Goal: Task Accomplishment & Management: Use online tool/utility

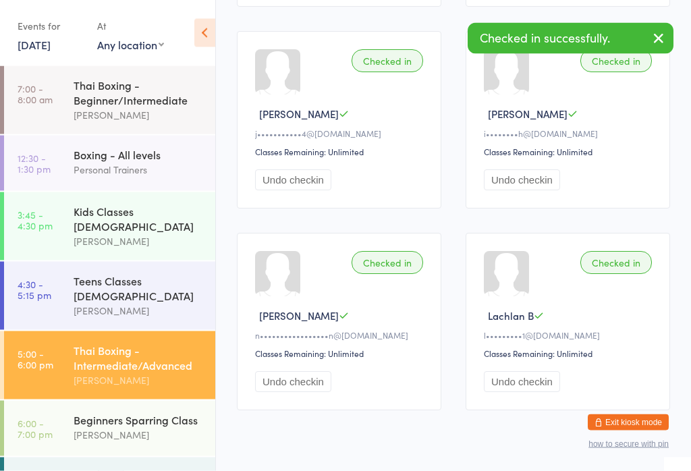
scroll to position [628, 0]
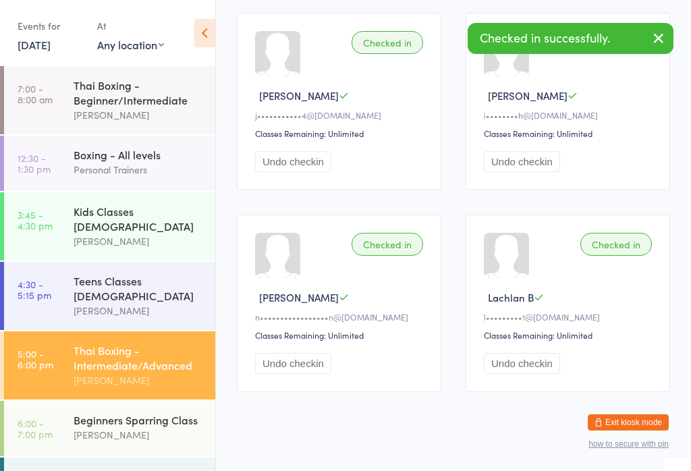
click at [134, 412] on div "Beginners Sparring Class" at bounding box center [139, 419] width 130 height 15
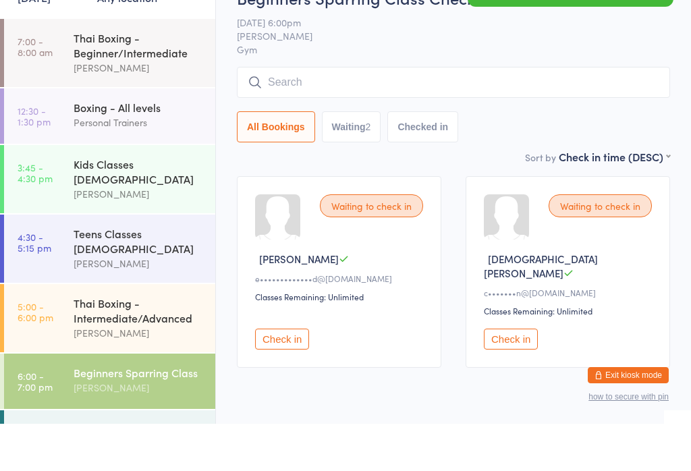
scroll to position [11, 0]
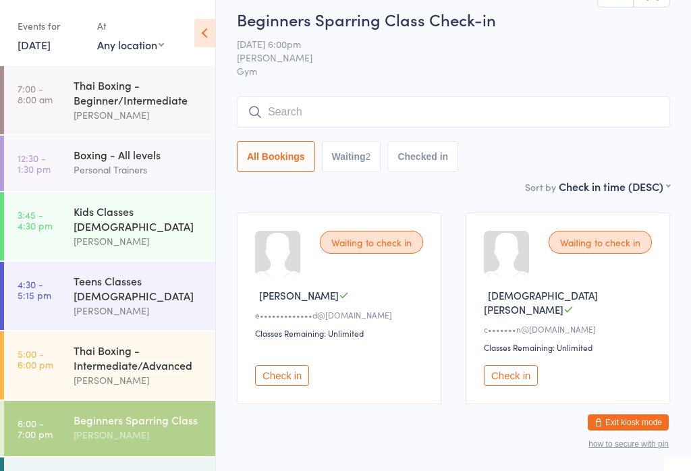
click at [324, 113] on input "search" at bounding box center [453, 112] width 433 height 31
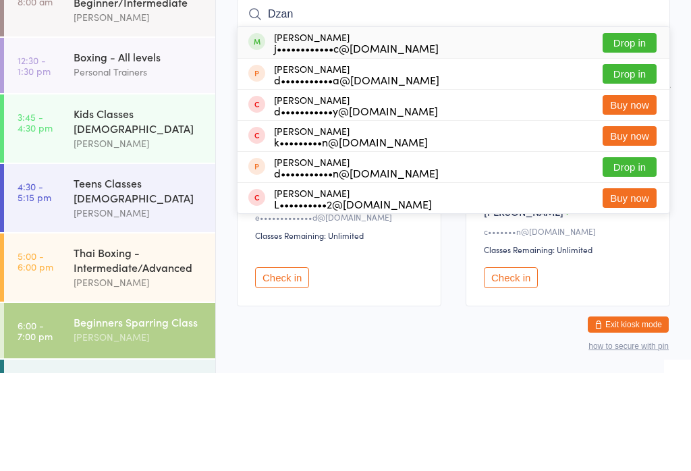
type input "Dzan"
click at [628, 131] on button "Drop in" at bounding box center [630, 141] width 54 height 20
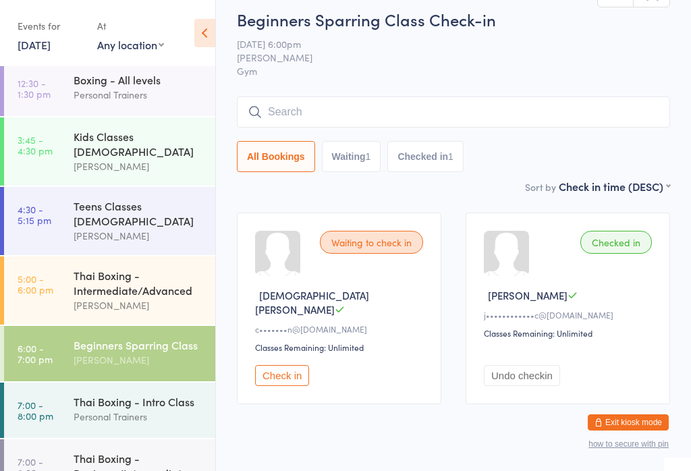
scroll to position [74, 0]
click at [325, 127] on input "search" at bounding box center [453, 112] width 433 height 31
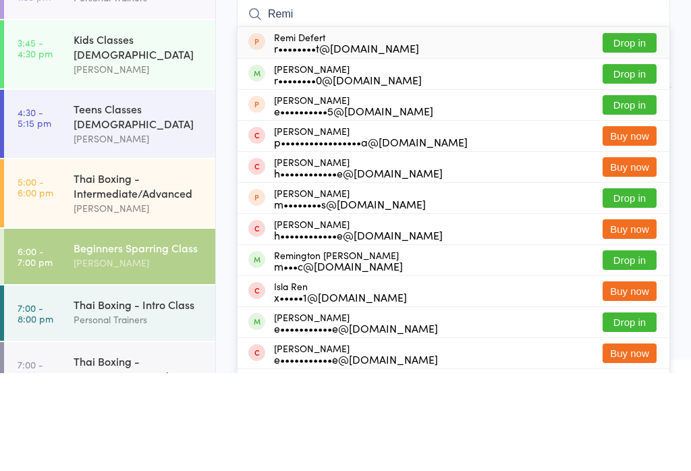
type input "Remi"
click at [638, 162] on button "Drop in" at bounding box center [630, 172] width 54 height 20
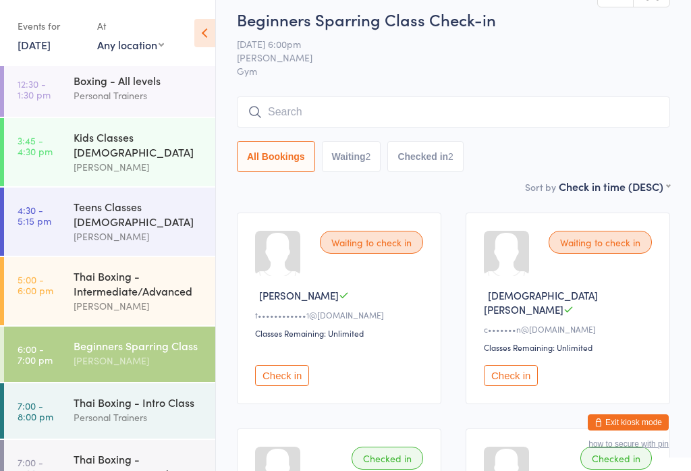
click at [290, 365] on button "Check in" at bounding box center [282, 375] width 54 height 21
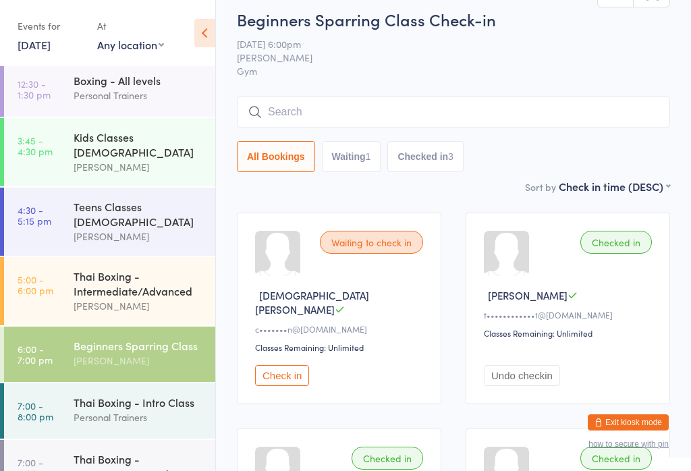
click at [487, 114] on input "search" at bounding box center [453, 112] width 433 height 31
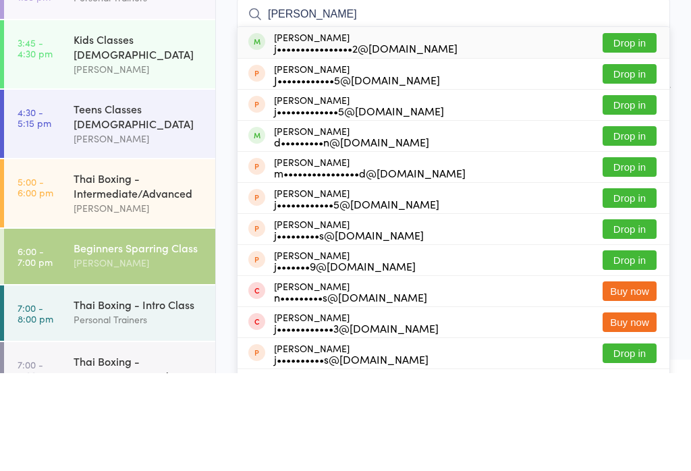
type input "[PERSON_NAME]"
click at [642, 131] on button "Drop in" at bounding box center [630, 141] width 54 height 20
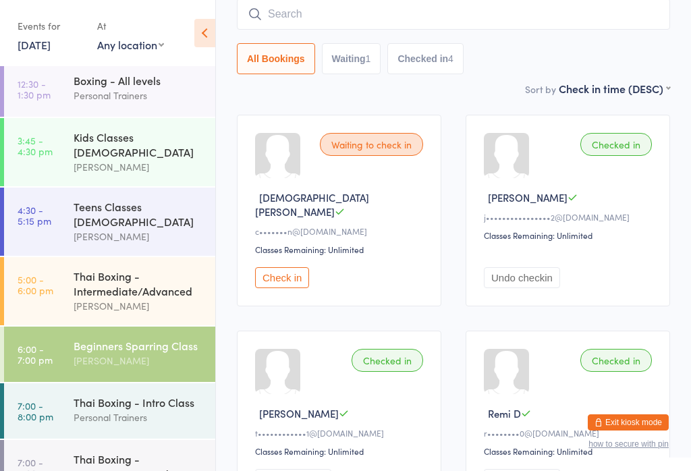
click at [291, 16] on input "search" at bounding box center [453, 14] width 433 height 31
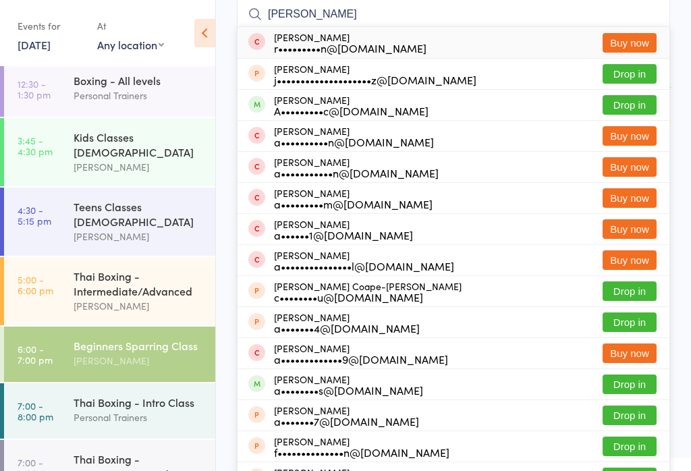
type input "[PERSON_NAME]"
click at [616, 99] on button "Drop in" at bounding box center [630, 105] width 54 height 20
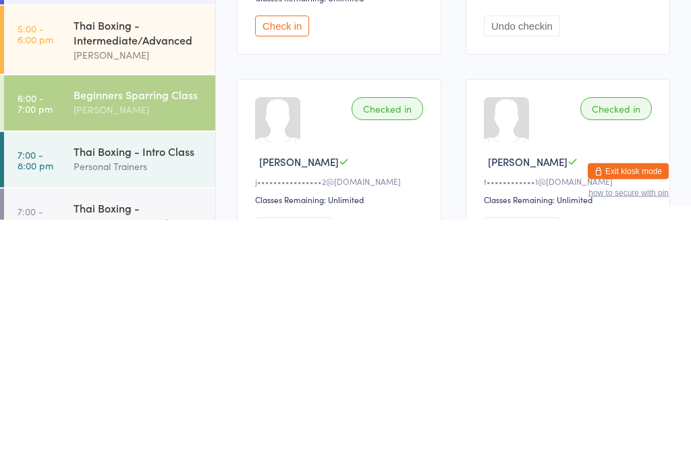
click at [157, 338] on div "Beginners Sparring Class" at bounding box center [139, 345] width 130 height 15
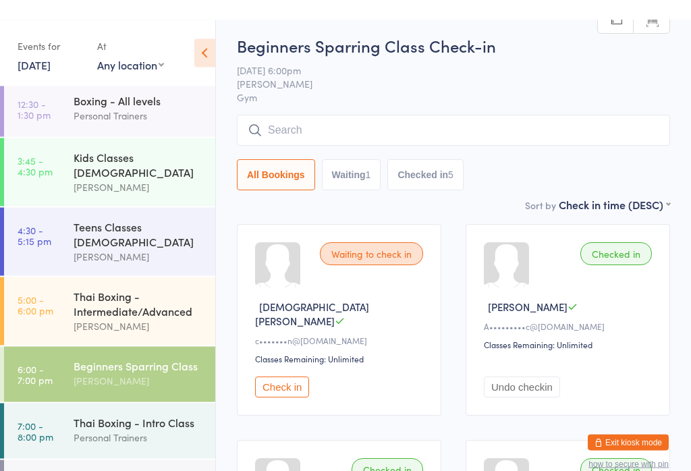
scroll to position [21, 0]
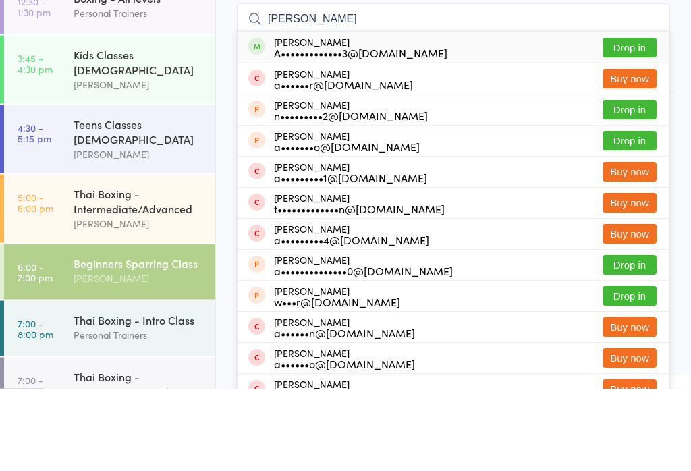
type input "[PERSON_NAME]"
click at [636, 121] on button "Drop in" at bounding box center [630, 131] width 54 height 20
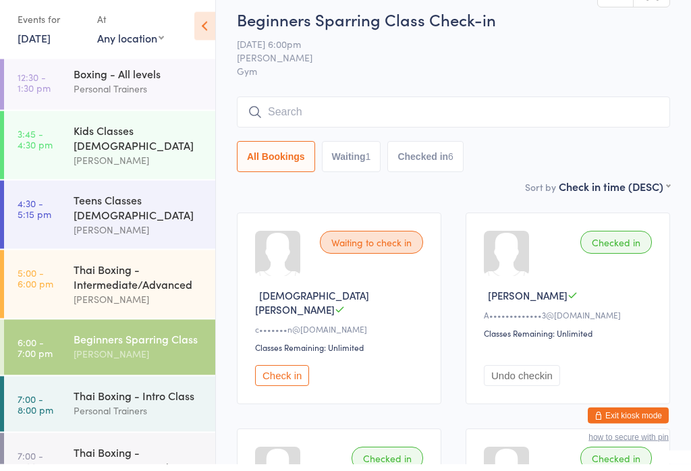
scroll to position [11, 0]
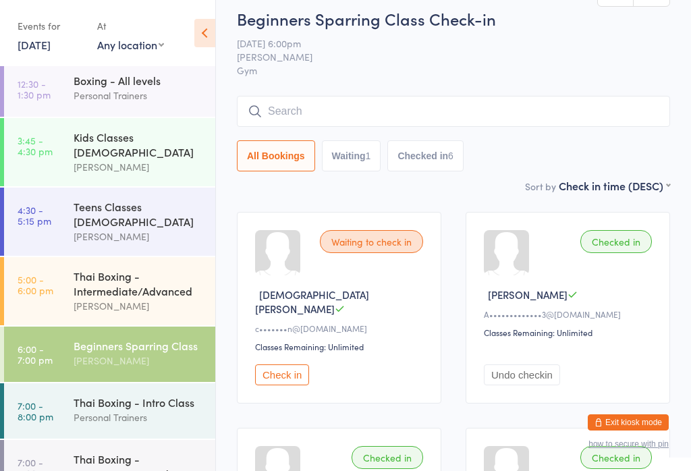
click at [285, 114] on input "search" at bounding box center [453, 111] width 433 height 31
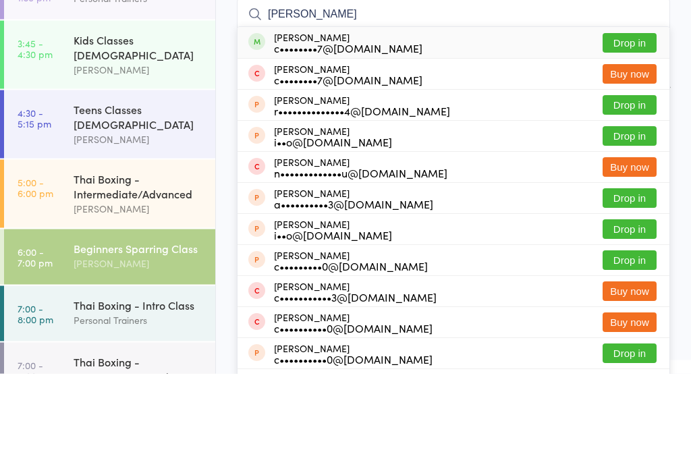
type input "[PERSON_NAME]"
click at [628, 131] on button "Drop in" at bounding box center [630, 141] width 54 height 20
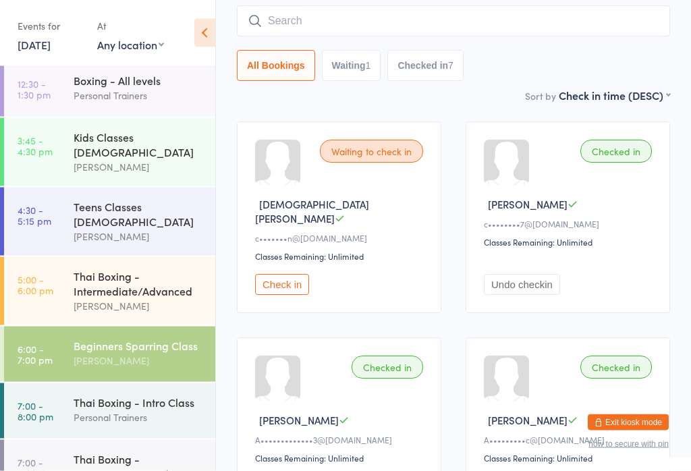
scroll to position [102, 0]
click at [279, 278] on button "Check in" at bounding box center [282, 284] width 54 height 21
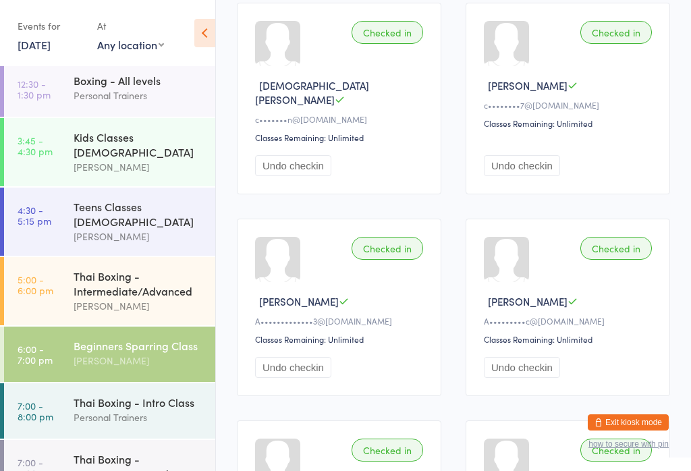
scroll to position [218, 0]
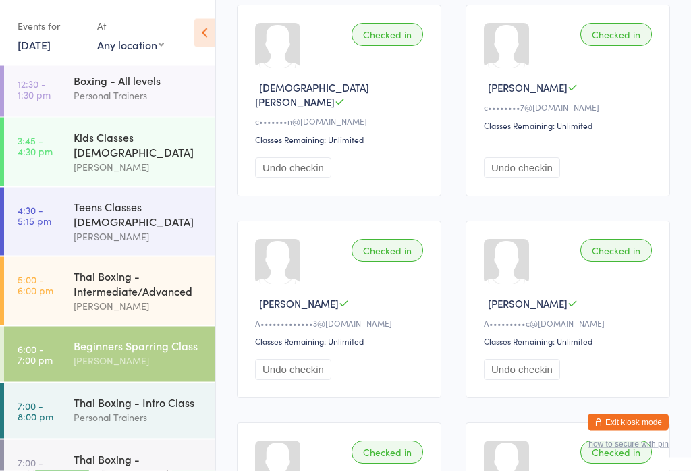
click at [136, 395] on div "Thai Boxing - Intro Class" at bounding box center [139, 402] width 130 height 15
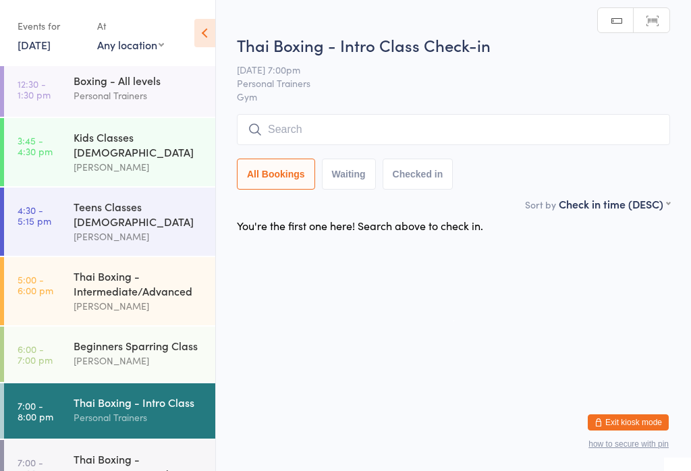
click at [133, 451] on div "Thai Boxing - Beginner/Intermediate" at bounding box center [139, 466] width 130 height 30
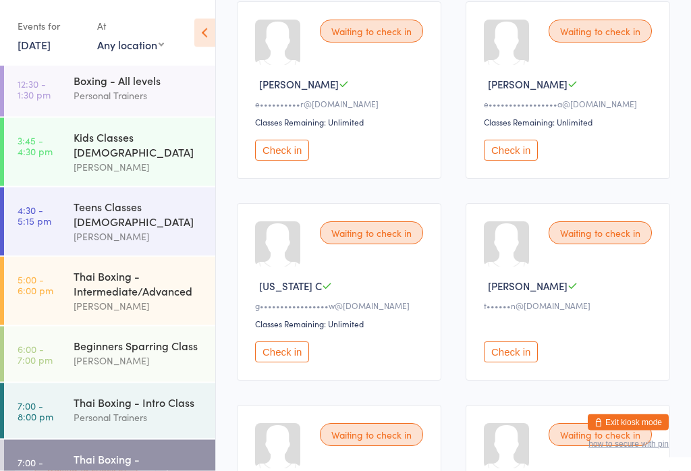
scroll to position [225, 0]
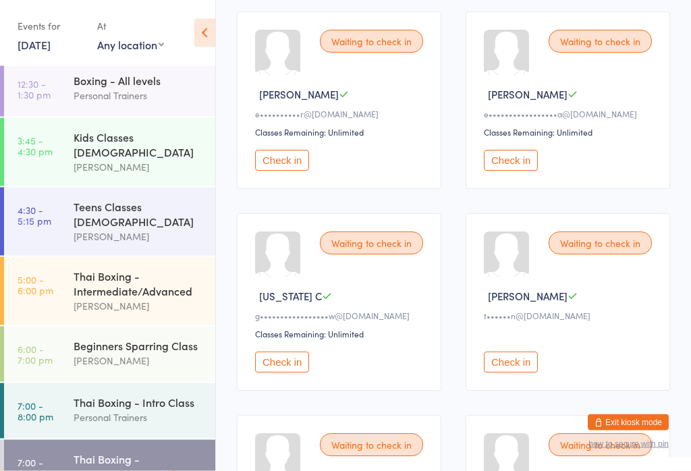
click at [522, 161] on button "Check in" at bounding box center [511, 160] width 54 height 21
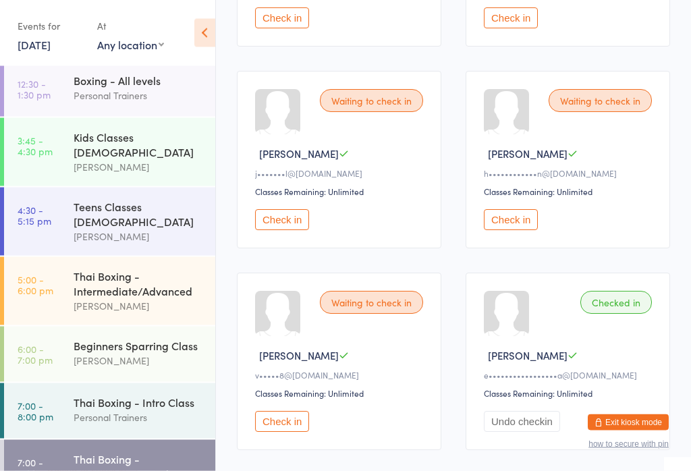
scroll to position [848, 0]
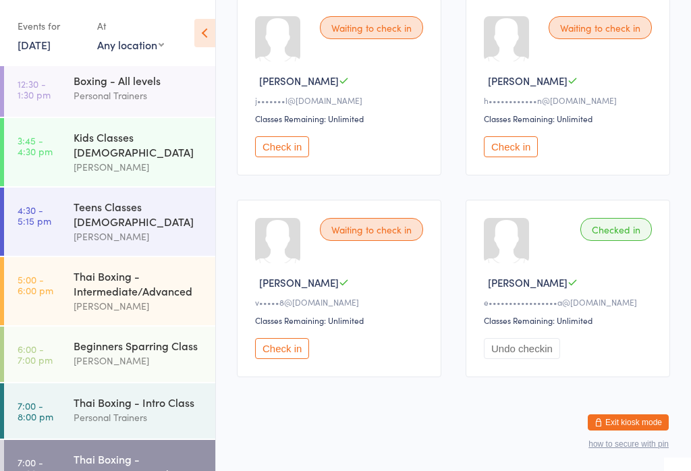
click at [285, 359] on button "Check in" at bounding box center [282, 348] width 54 height 21
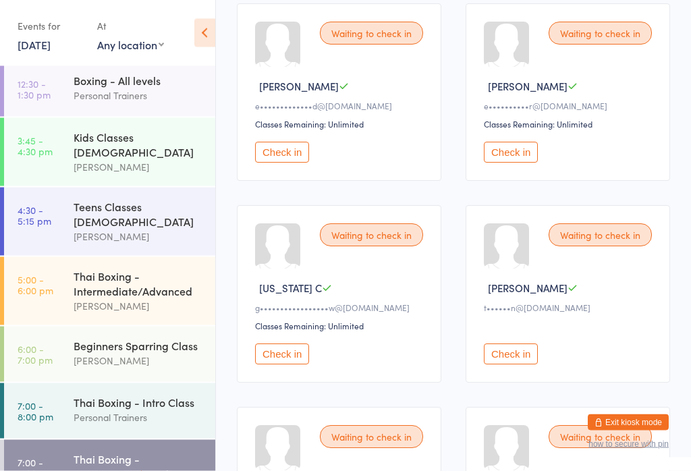
scroll to position [235, 0]
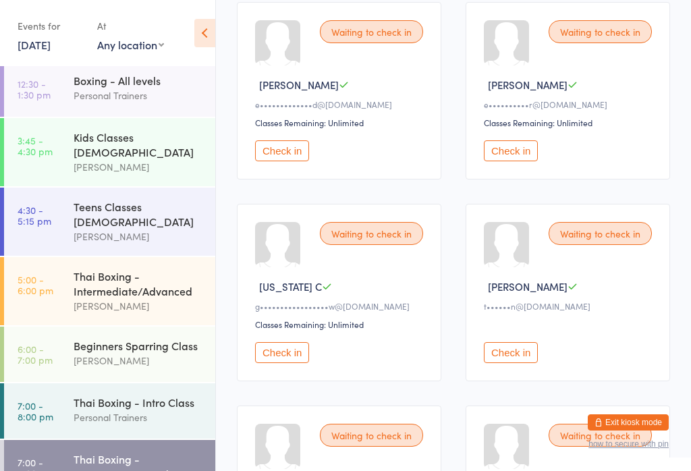
click at [525, 361] on button "Check in" at bounding box center [511, 352] width 54 height 21
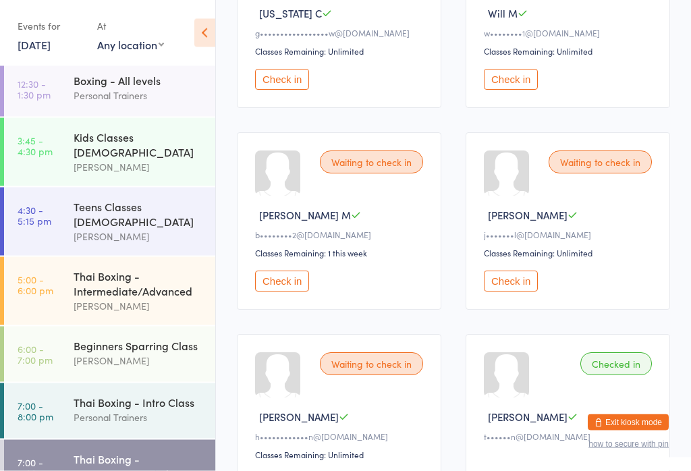
scroll to position [502, 0]
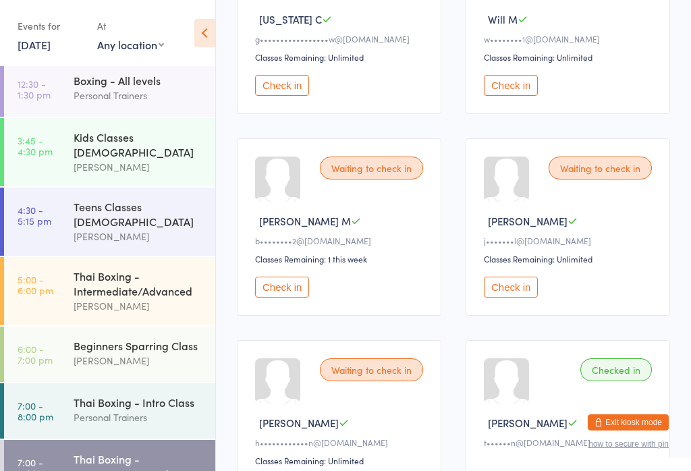
click at [278, 298] on button "Check in" at bounding box center [282, 287] width 54 height 21
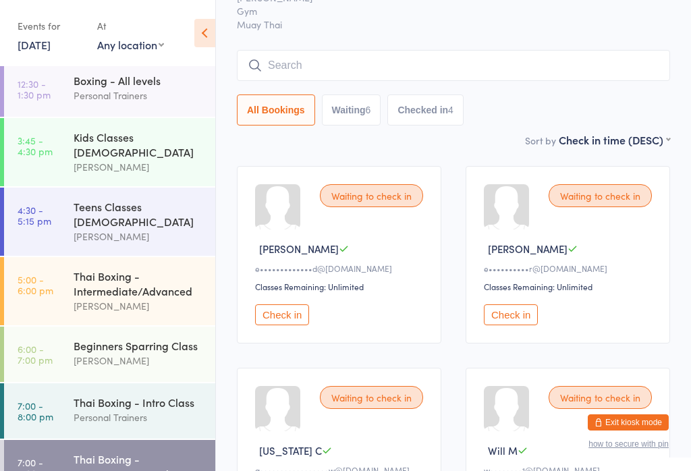
scroll to position [0, 0]
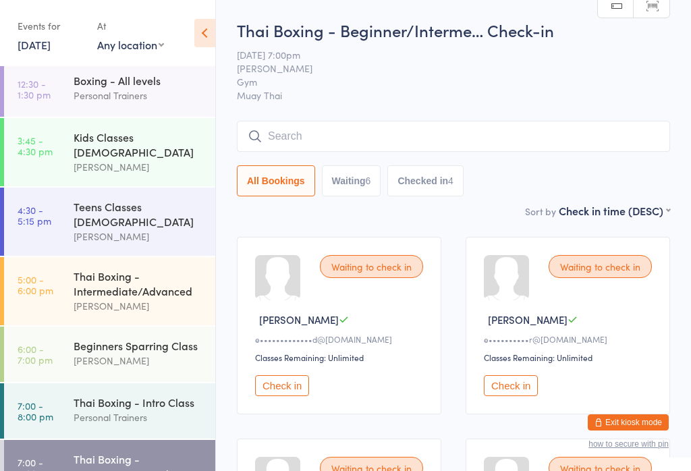
click at [301, 133] on input "search" at bounding box center [453, 136] width 433 height 31
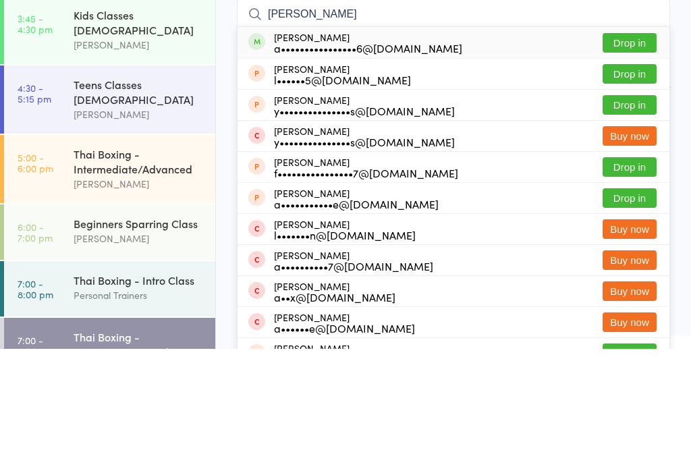
type input "[PERSON_NAME]"
click at [562, 149] on div "[PERSON_NAME] a••••••••••••••••6@[DOMAIN_NAME] Drop in" at bounding box center [454, 164] width 432 height 31
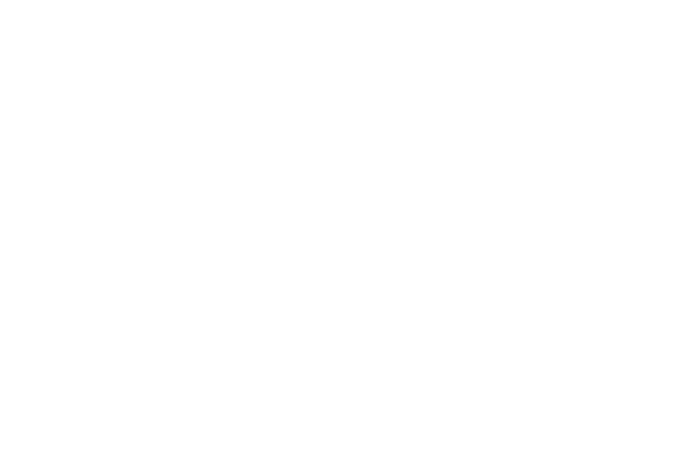
scroll to position [20, 0]
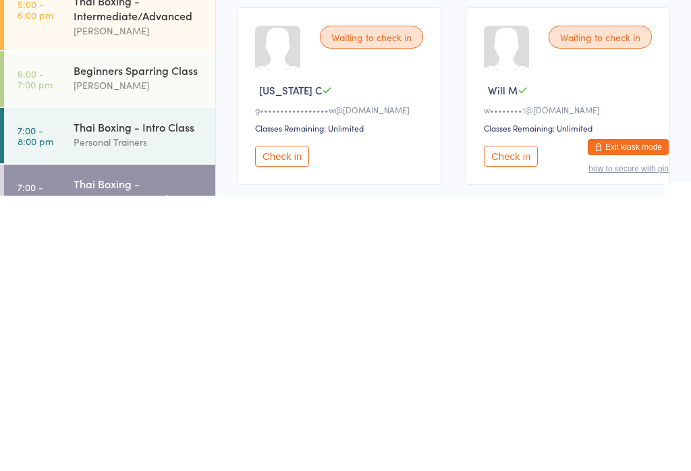
click at [296, 421] on button "Check in" at bounding box center [282, 431] width 54 height 21
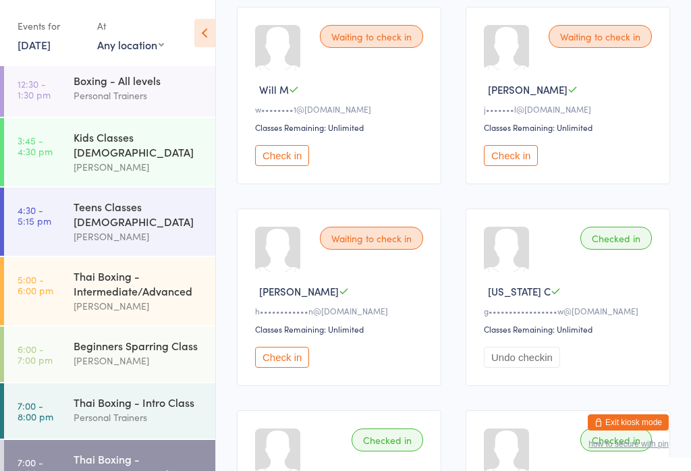
click at [133, 451] on div "Thai Boxing - Beginner/Intermediate" at bounding box center [139, 466] width 130 height 30
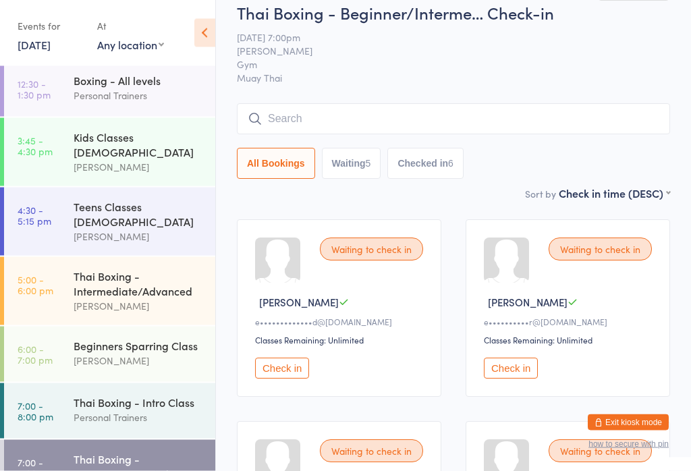
scroll to position [0, 0]
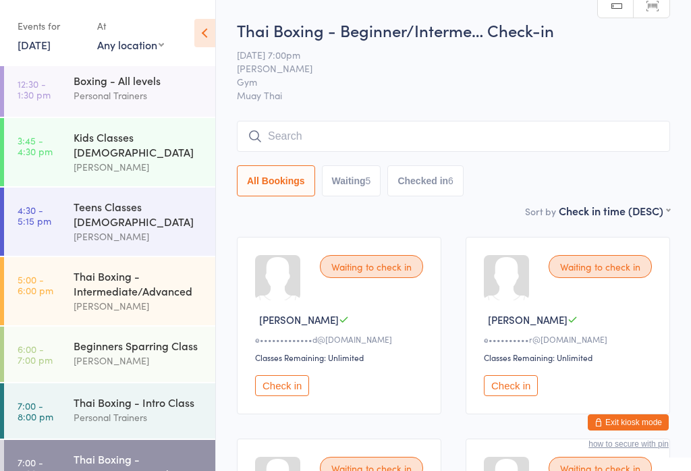
click at [305, 123] on input "search" at bounding box center [453, 136] width 433 height 31
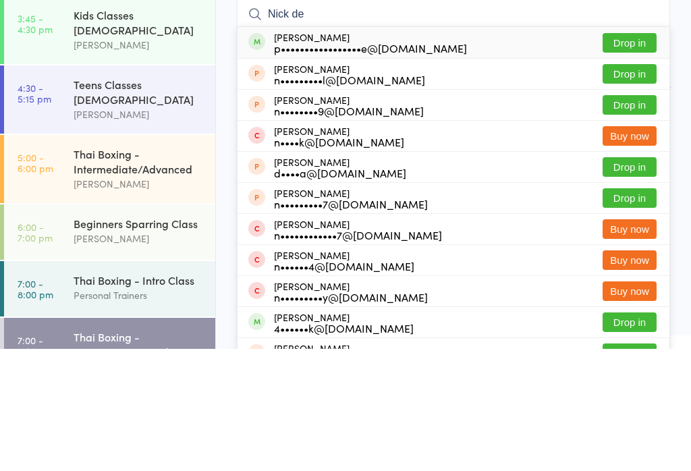
type input "Nick de"
click at [503, 149] on div "[PERSON_NAME] p•••••••••••••••••e@[DOMAIN_NAME] Drop in" at bounding box center [454, 164] width 432 height 31
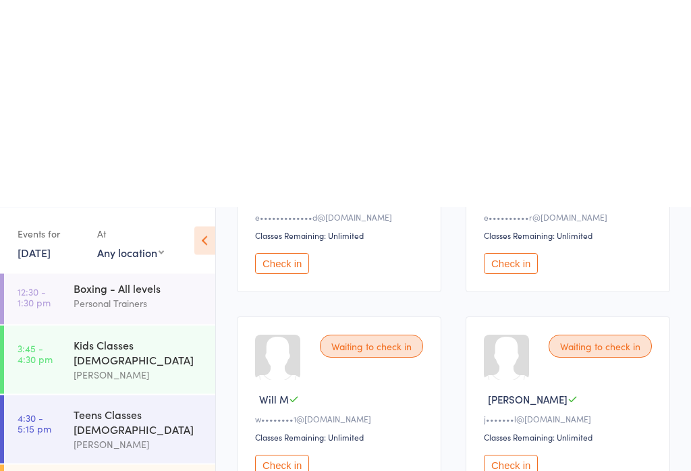
scroll to position [330, 0]
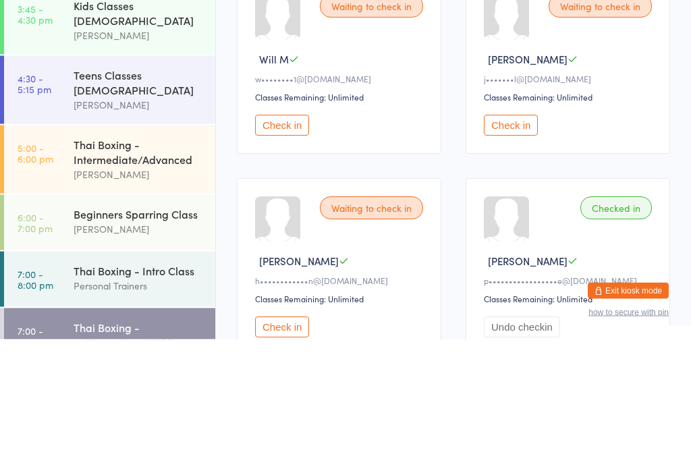
click at [283, 247] on button "Check in" at bounding box center [282, 257] width 54 height 21
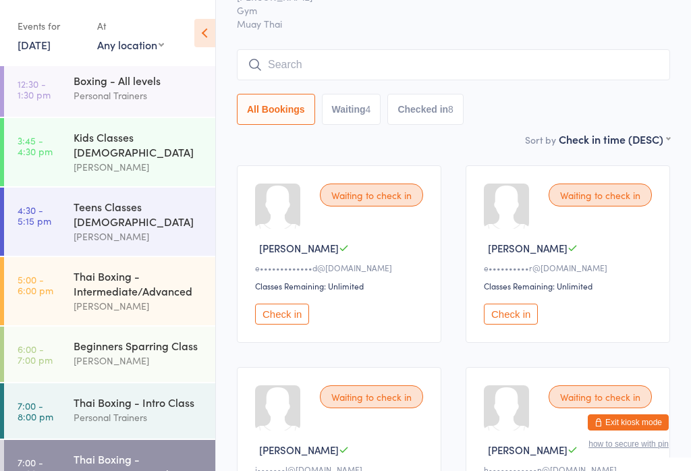
scroll to position [0, 0]
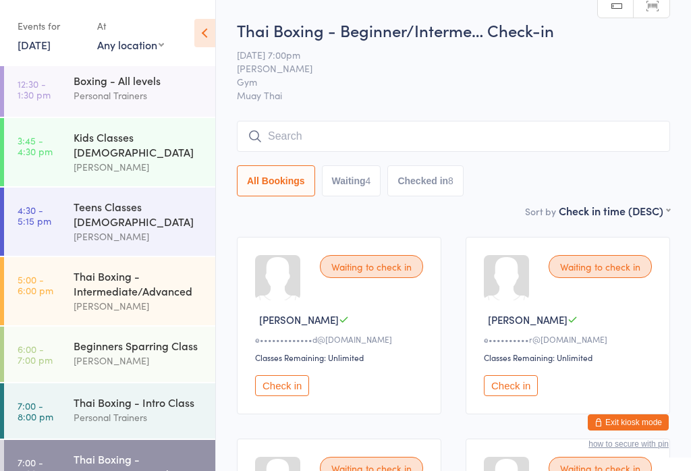
click at [326, 136] on input "search" at bounding box center [453, 136] width 433 height 31
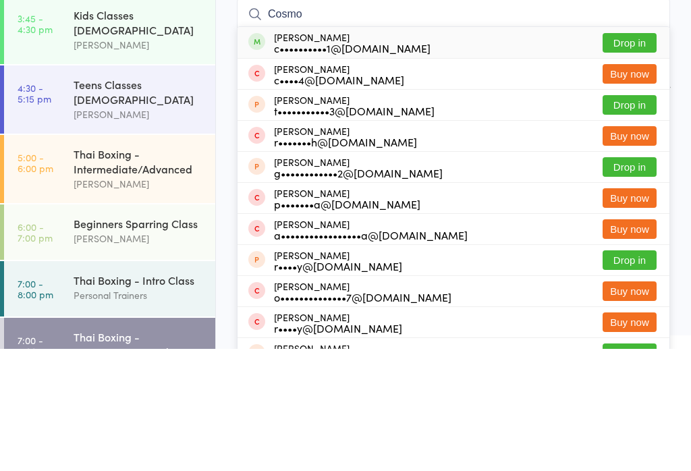
type input "Cosmo"
click at [636, 155] on button "Drop in" at bounding box center [630, 165] width 54 height 20
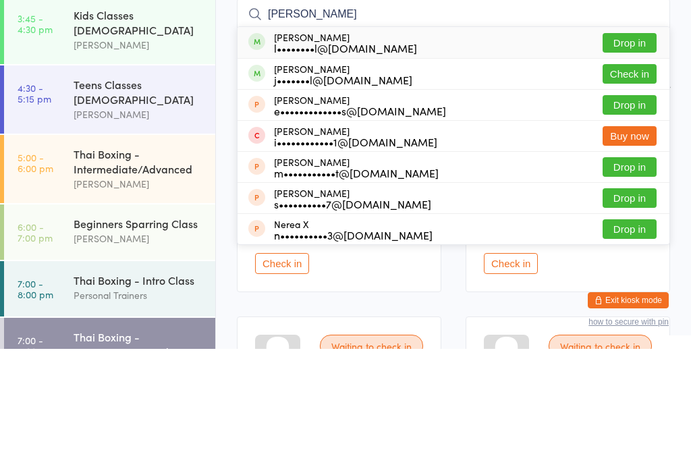
type input "[PERSON_NAME]"
click at [425, 181] on div "[PERSON_NAME] j•••••••l@[DOMAIN_NAME] Check in" at bounding box center [454, 196] width 432 height 30
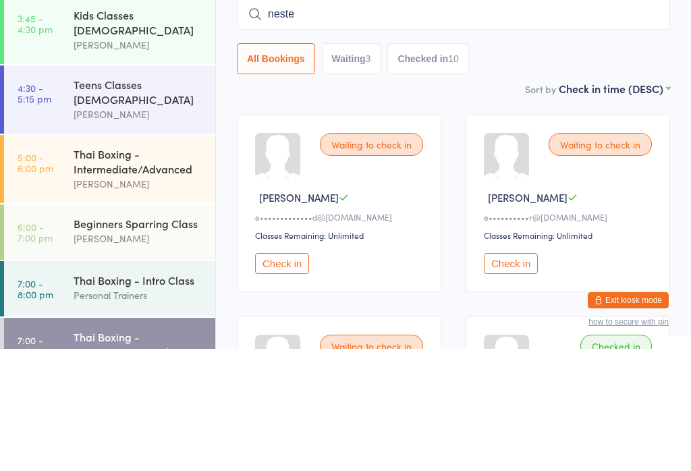
type input "[PERSON_NAME]"
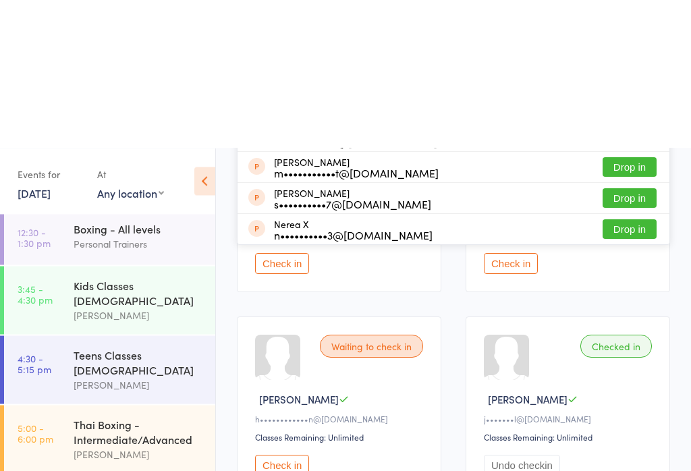
scroll to position [271, 0]
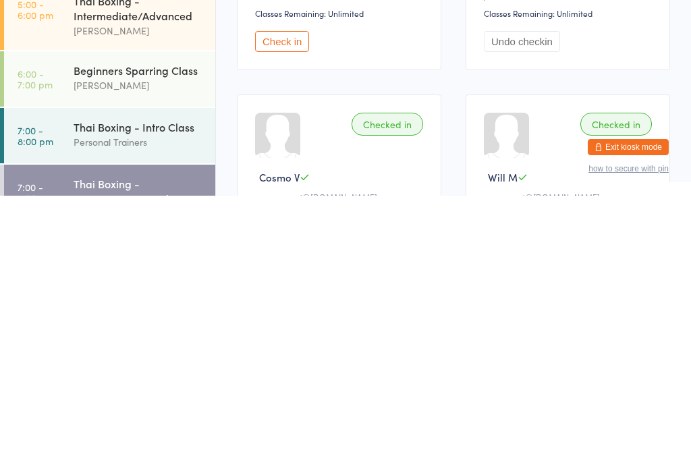
click at [145, 451] on div "Thai Boxing - Beginner/Intermediate" at bounding box center [139, 466] width 130 height 30
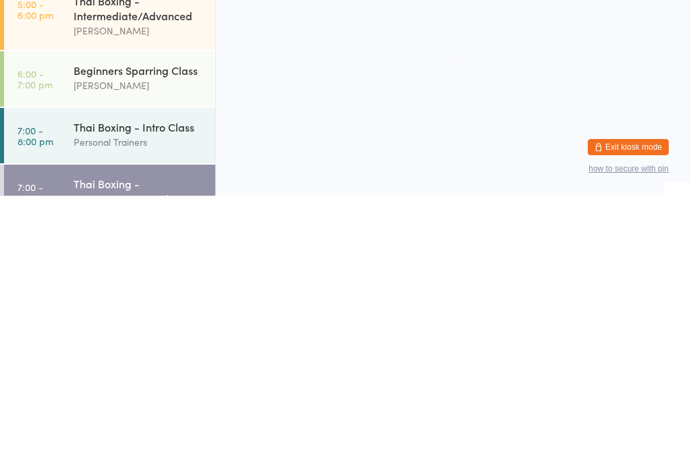
scroll to position [0, 0]
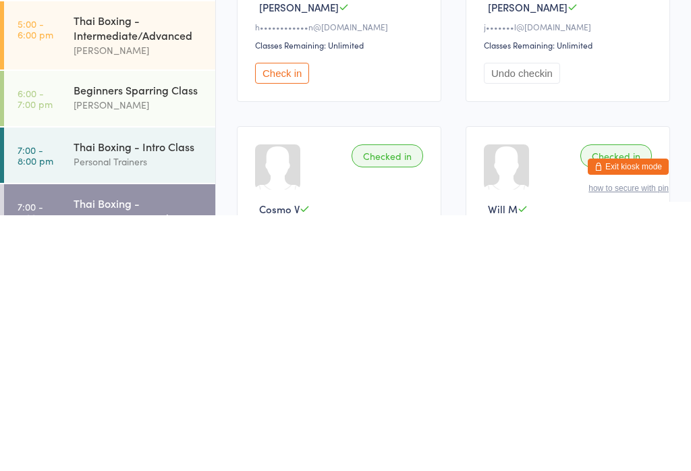
click at [288, 319] on button "Check in" at bounding box center [282, 329] width 54 height 21
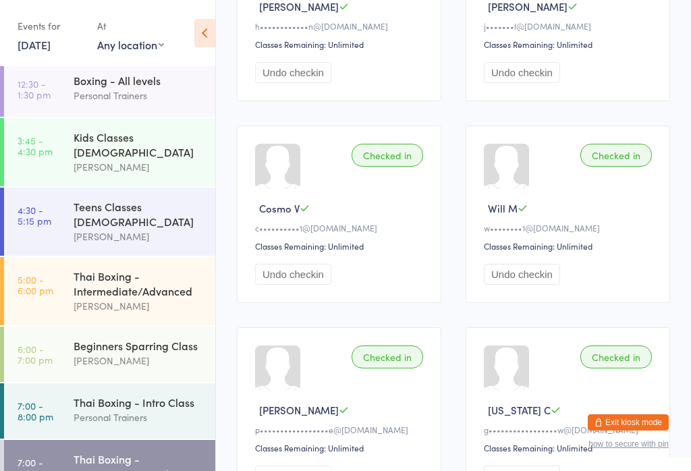
click at [58, 61] on div "Events for [DATE] [DATE] [DATE] Sun Mon Tue Wed Thu Fri Sat 36 31 01 02 03 04 0…" at bounding box center [107, 34] width 215 height 68
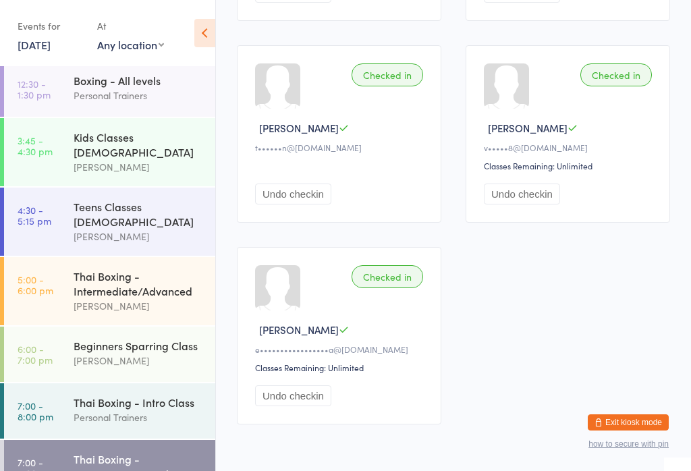
scroll to position [1230, 0]
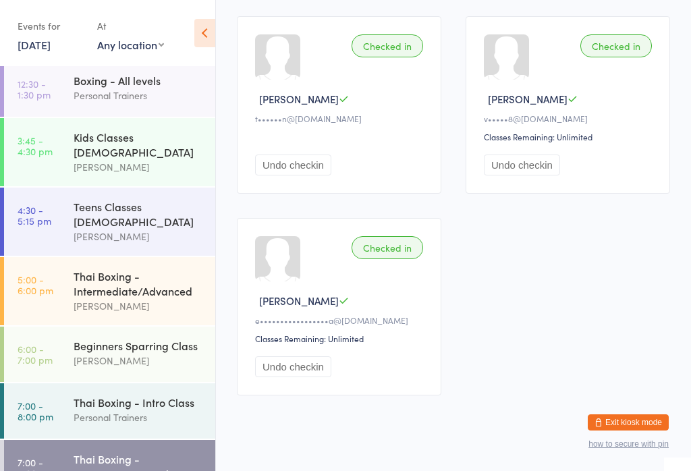
click at [173, 395] on div "Thai Boxing - Intro Class" at bounding box center [139, 402] width 130 height 15
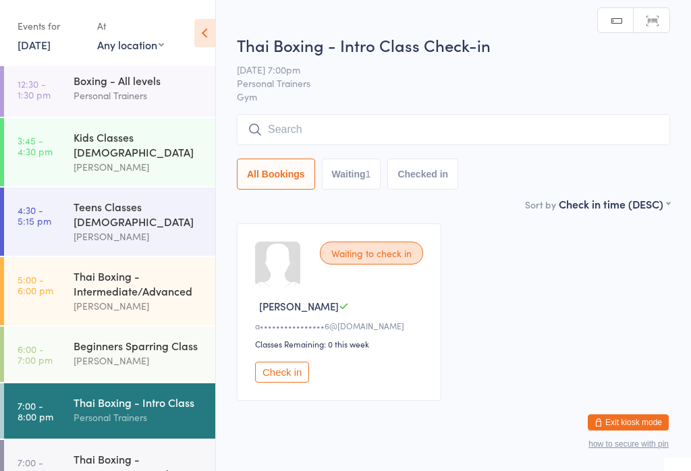
click at [166, 451] on div "Thai Boxing - Beginner/Intermediate" at bounding box center [139, 466] width 130 height 30
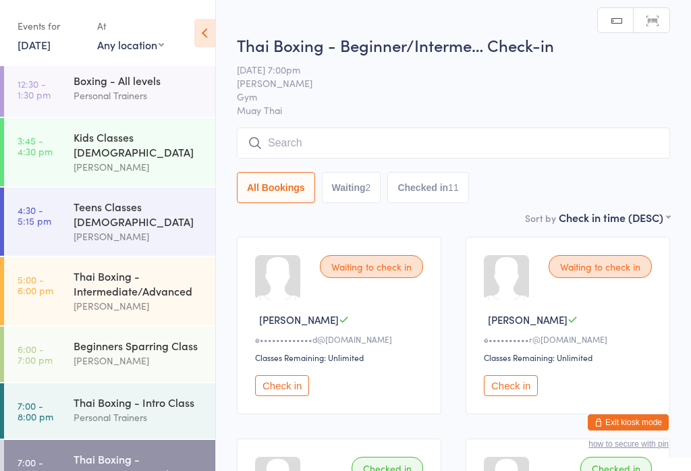
click at [186, 338] on div "Beginners Sparring Class" at bounding box center [139, 345] width 130 height 15
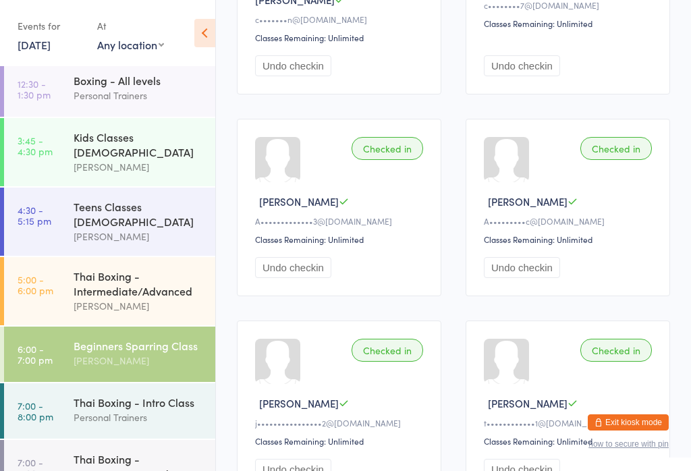
scroll to position [308, 0]
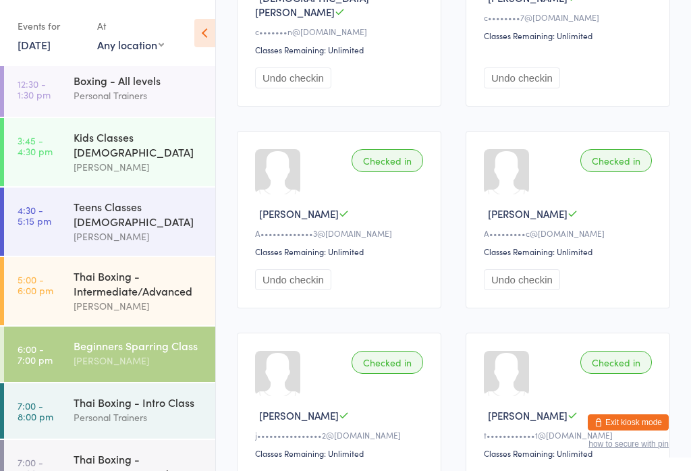
click at [146, 451] on div "Thai Boxing - Beginner/Intermediate" at bounding box center [139, 466] width 130 height 30
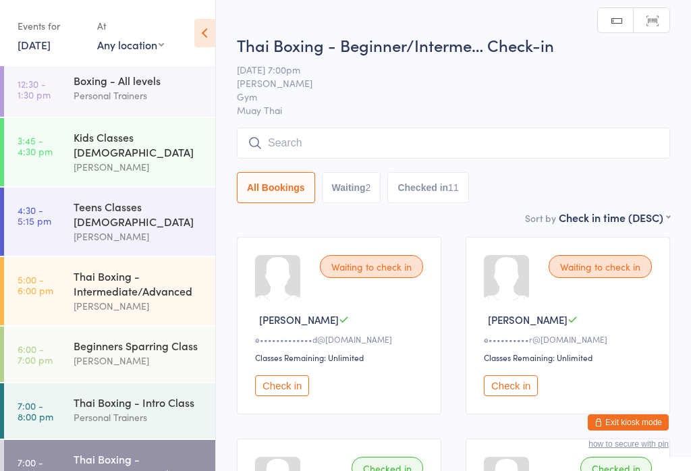
click at [418, 151] on input "search" at bounding box center [453, 143] width 433 height 31
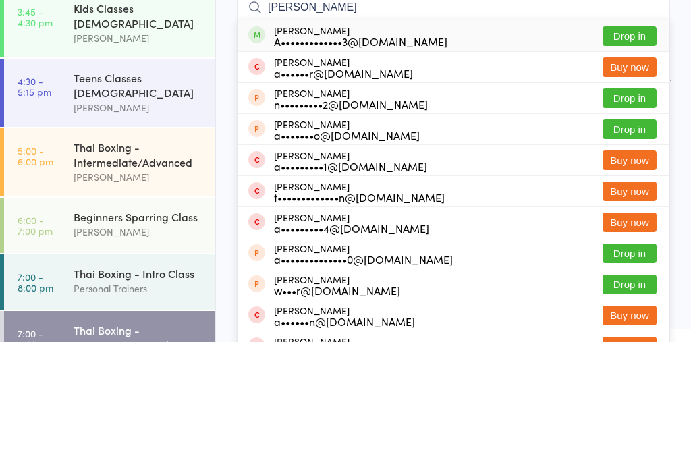
type input "[PERSON_NAME]"
click at [638, 155] on button "Drop in" at bounding box center [630, 165] width 54 height 20
